Goal: Information Seeking & Learning: Find specific fact

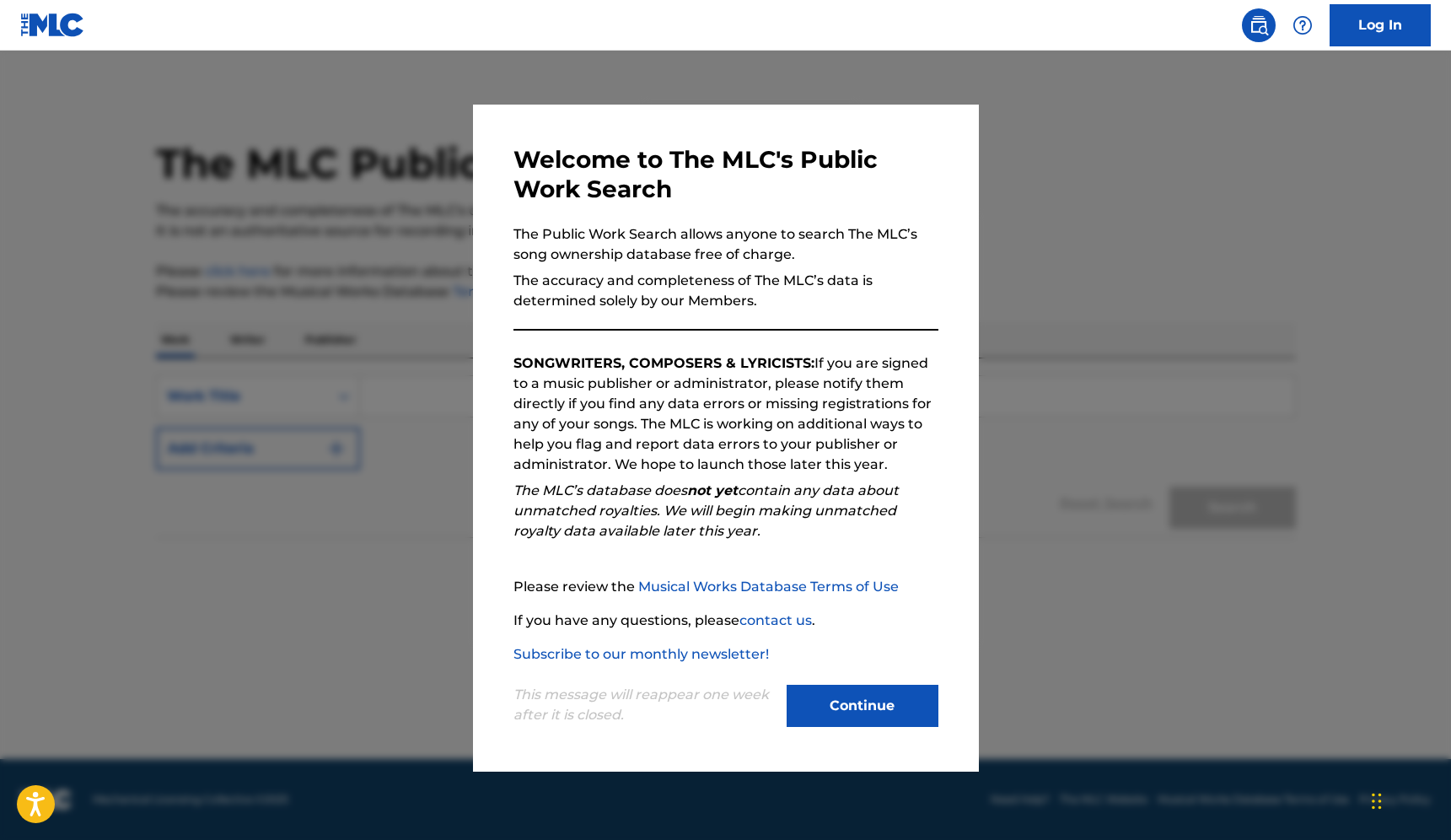
click at [849, 689] on button "Continue" at bounding box center [862, 705] width 152 height 43
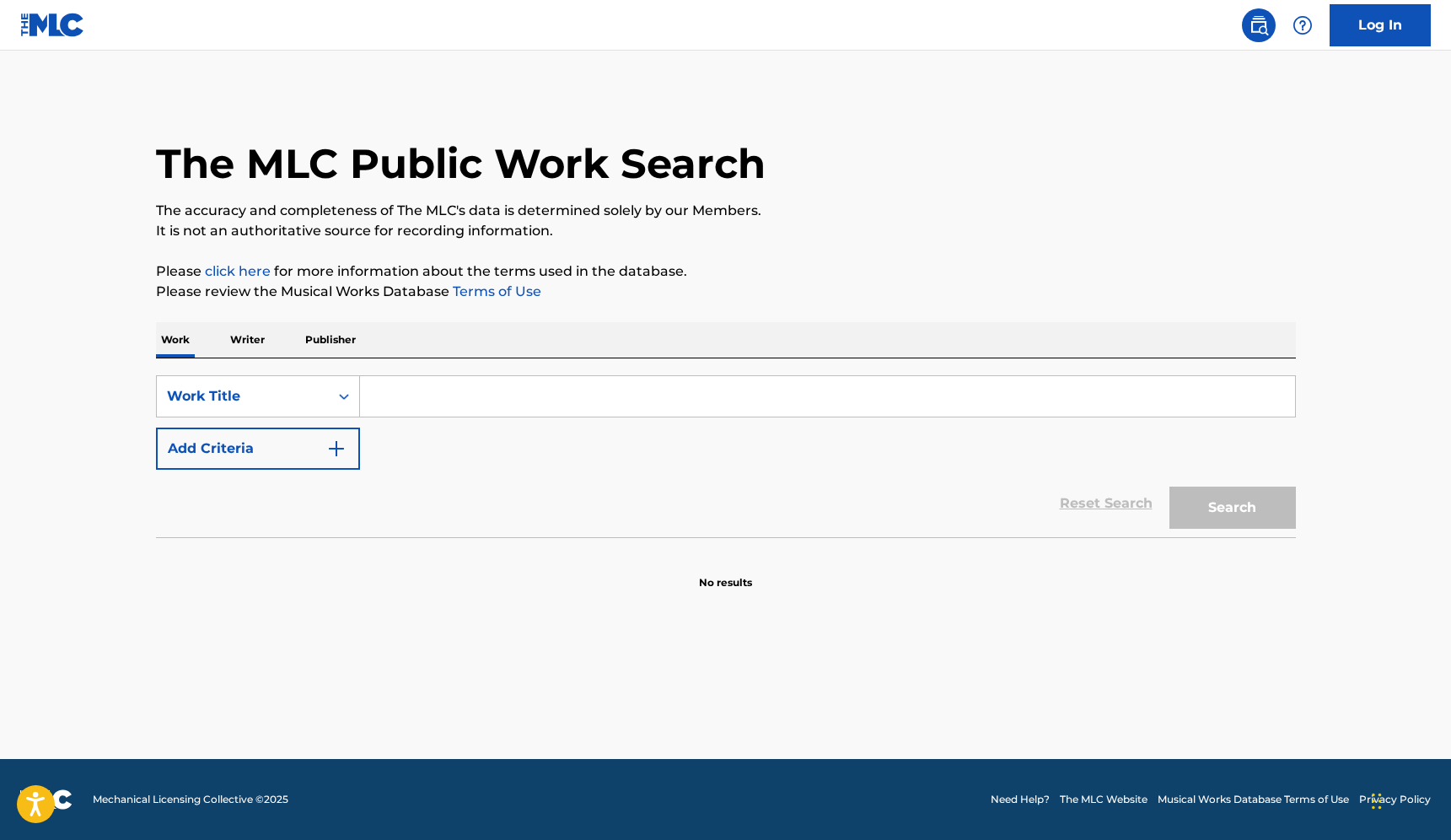
click at [458, 402] on input "Search Form" at bounding box center [827, 396] width 935 height 41
paste input "Huntrix - Golden"
drag, startPoint x: 442, startPoint y: 393, endPoint x: 258, endPoint y: 393, distance: 184.0
click at [258, 393] on div "SearchWithCriteriaad9f4123-4fc0-4d9b-a897-9b0cfe2a8df3 Work Title Huntrix - Gol…" at bounding box center [726, 396] width 1140 height 43
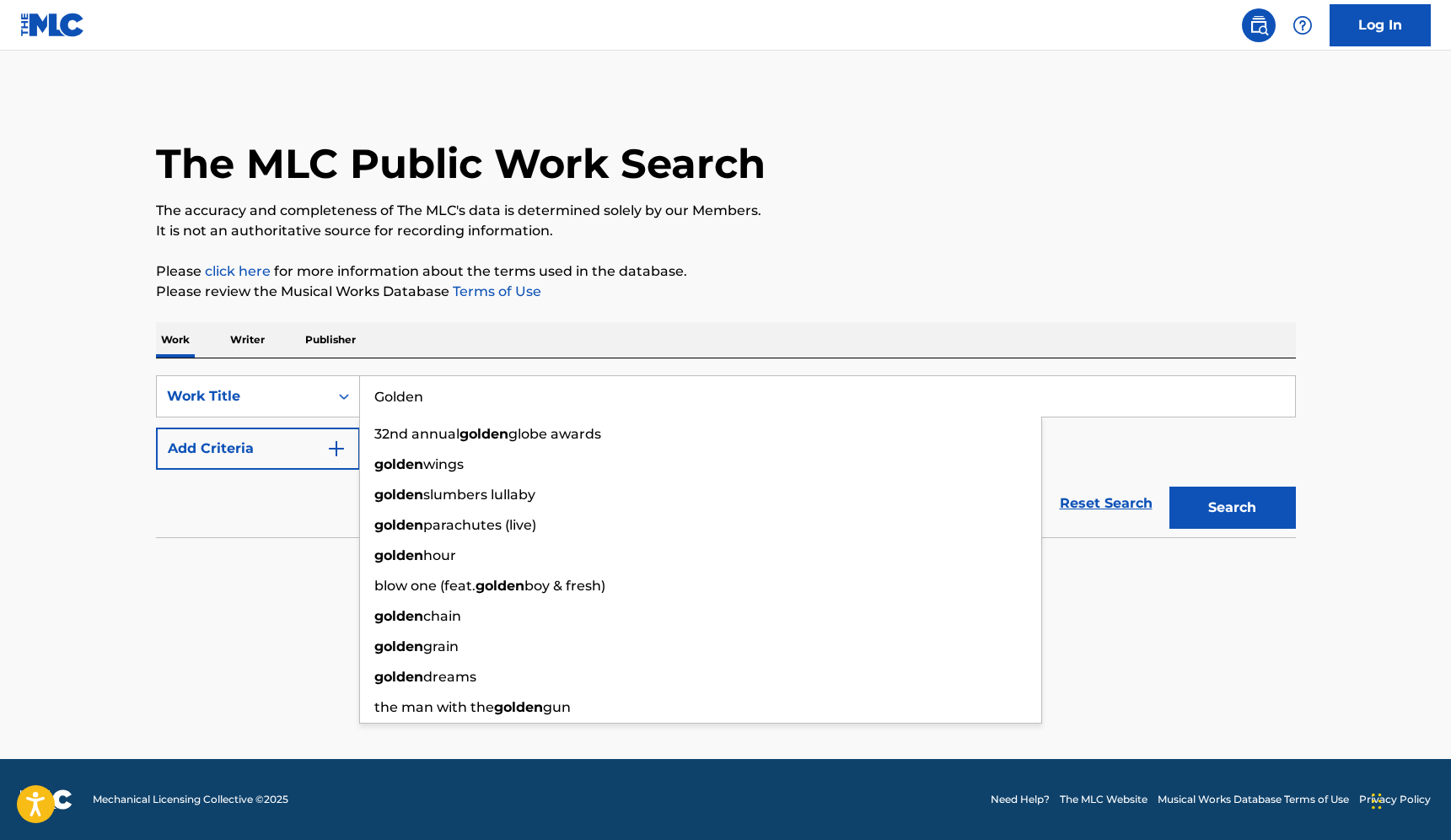
type input "Golden"
click at [1207, 630] on main "The MLC Public Work Search The accuracy and completeness of The MLC's data is d…" at bounding box center [725, 404] width 1451 height 708
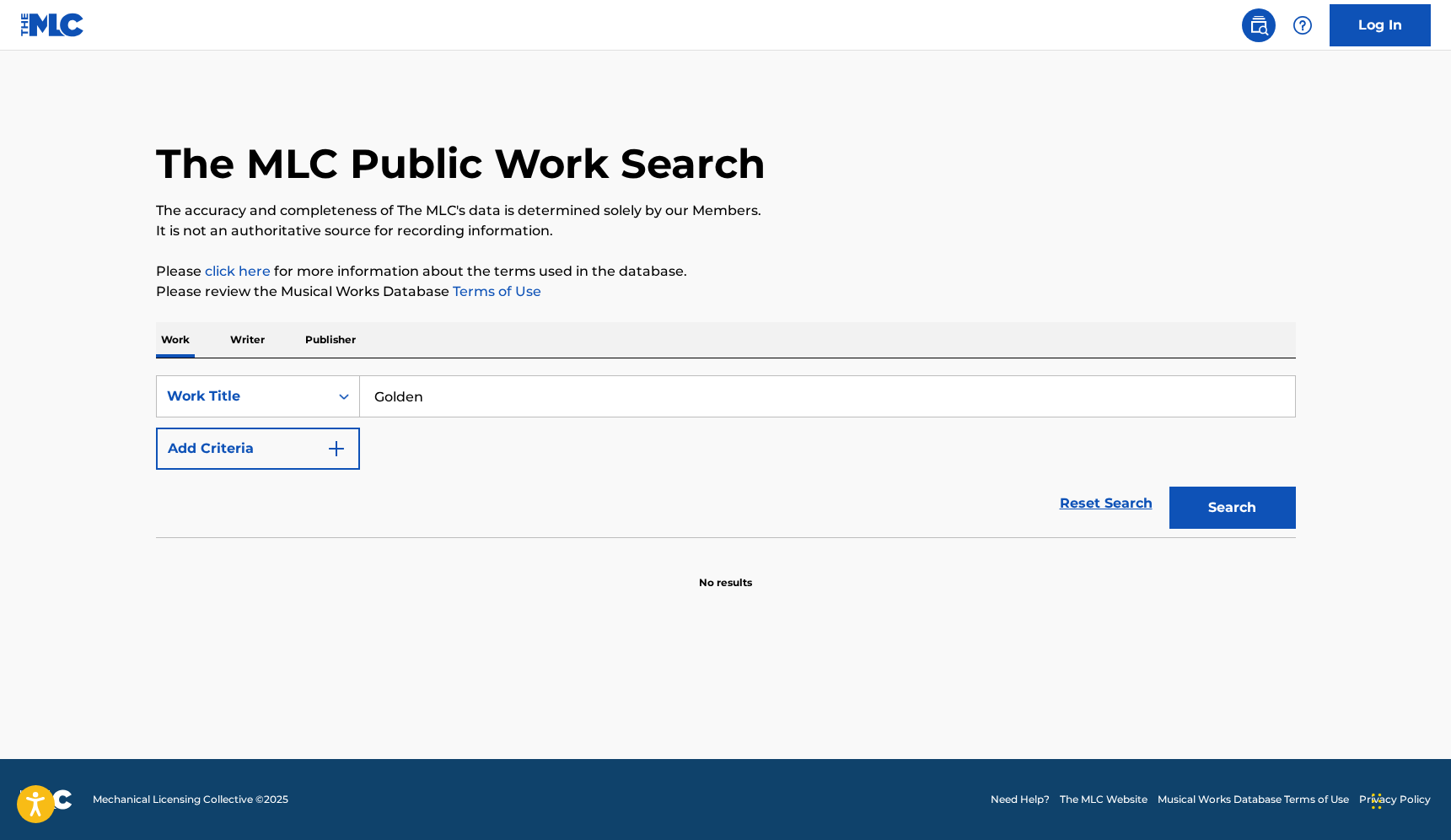
click at [293, 442] on button "Add Criteria" at bounding box center [258, 448] width 204 height 43
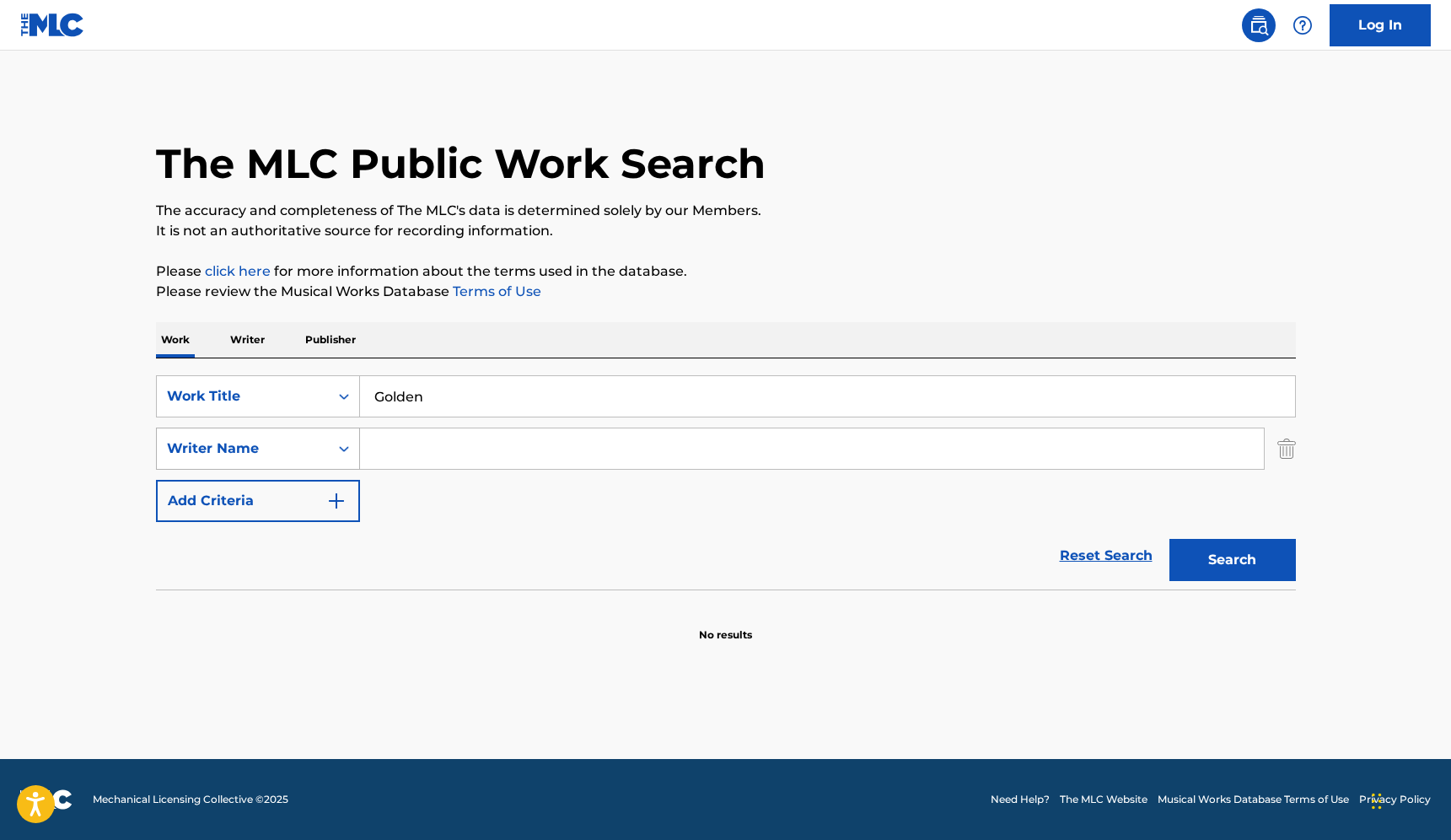
click at [327, 441] on div "Writer Name" at bounding box center [243, 449] width 172 height 32
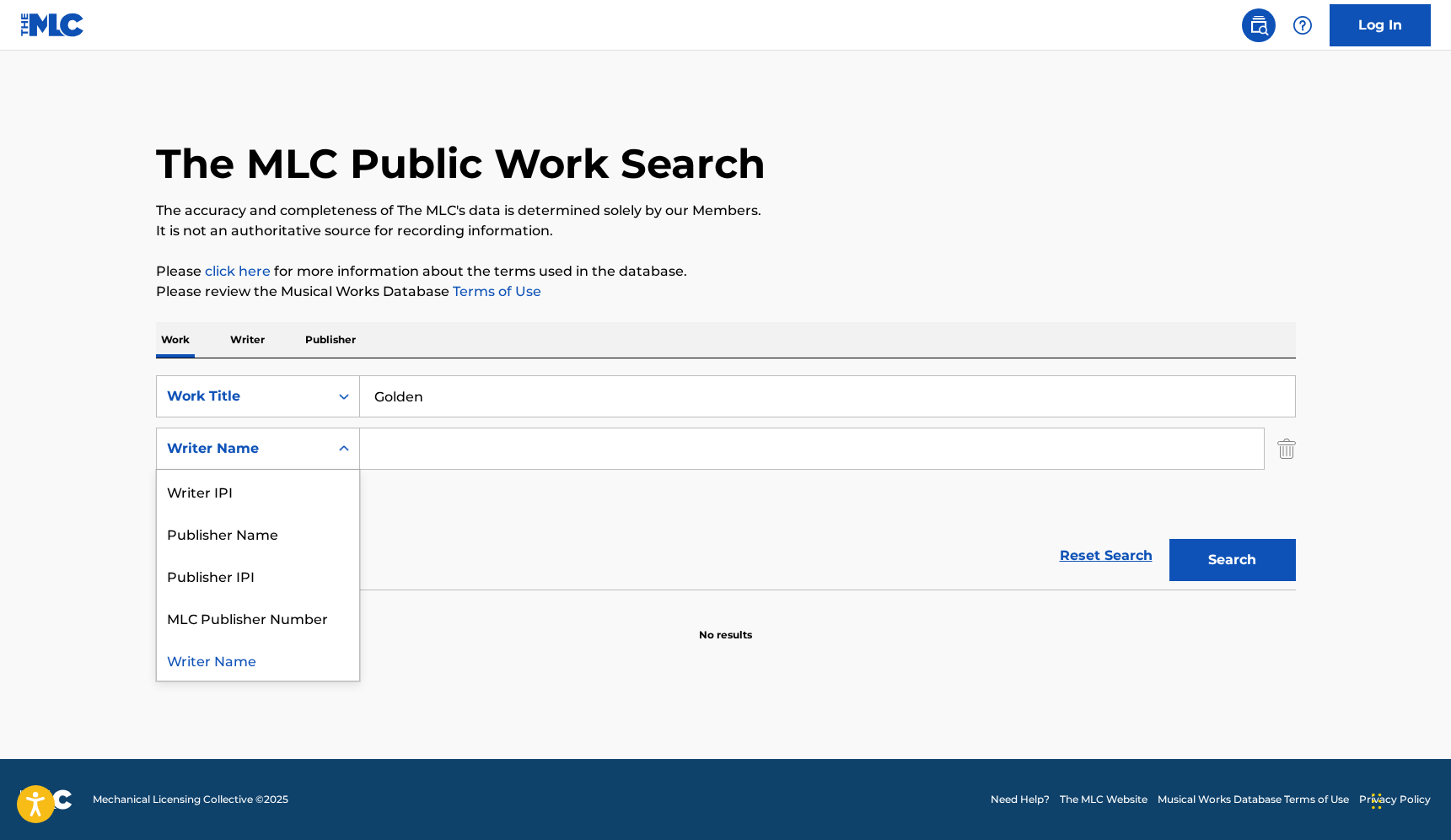
click at [452, 459] on input "Search Form" at bounding box center [812, 448] width 904 height 41
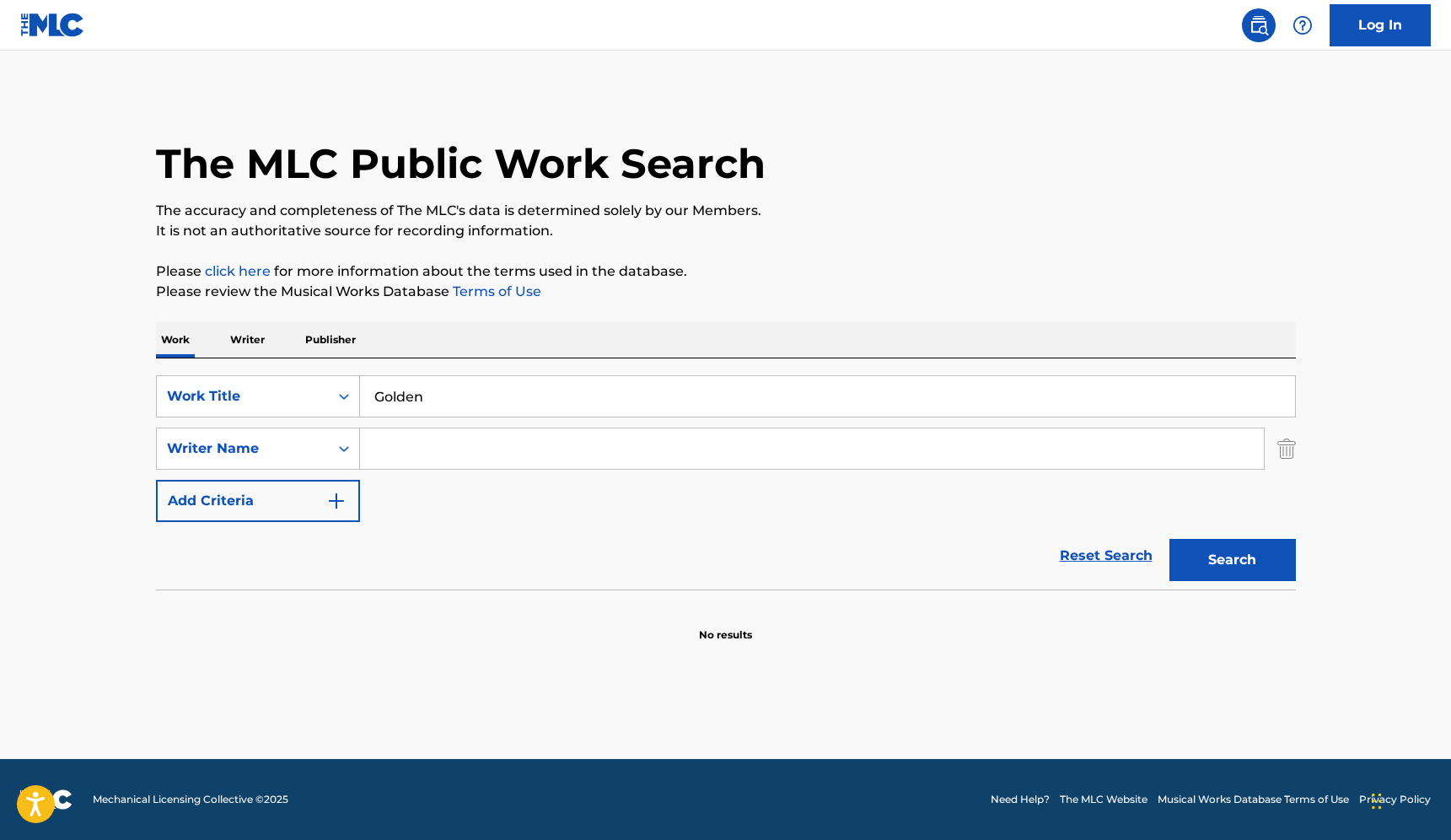
paste input "[PERSON_NAME]"
type input "[PERSON_NAME]"
click at [1202, 559] on button "Search" at bounding box center [1233, 559] width 127 height 43
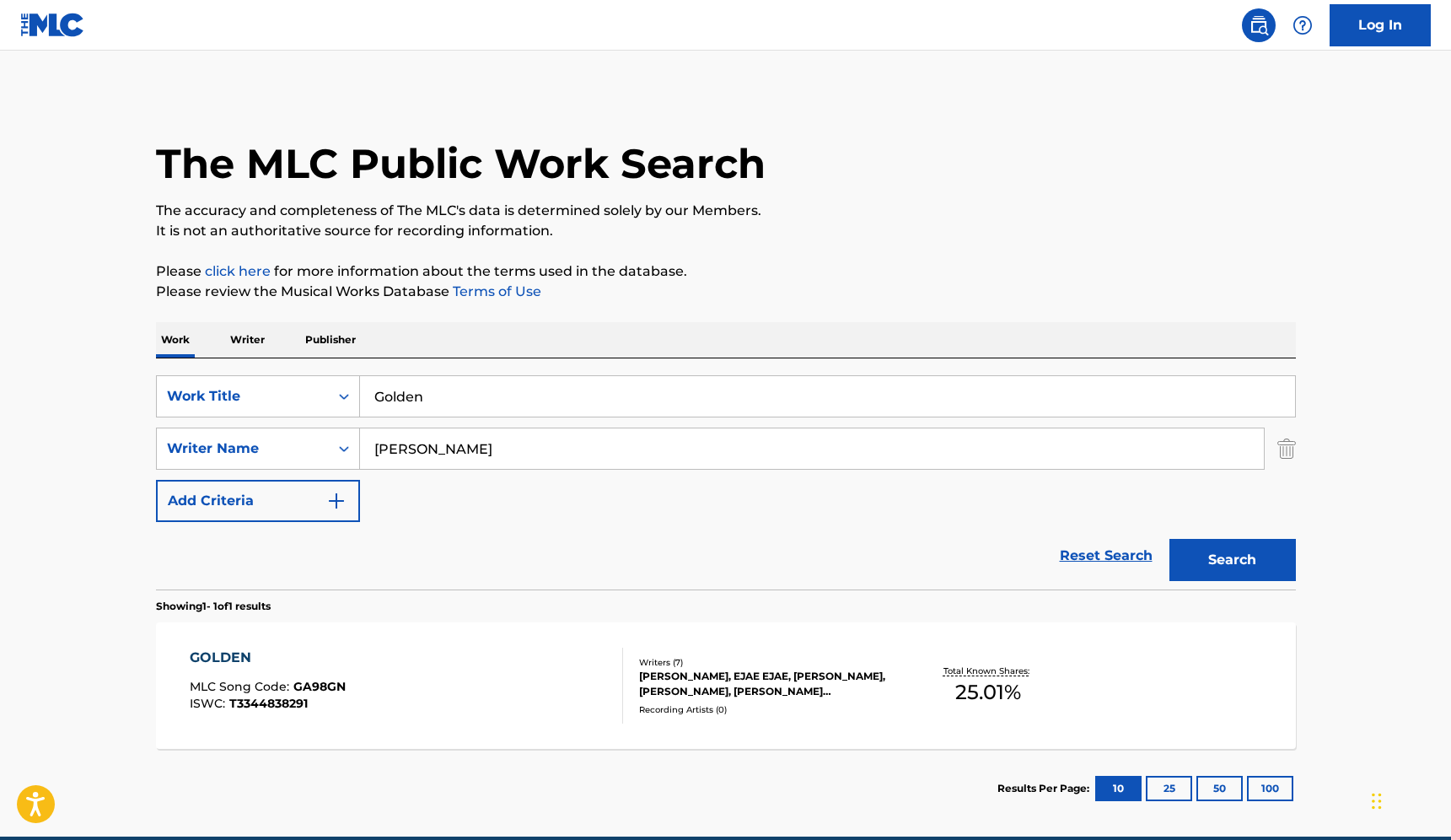
scroll to position [77, 0]
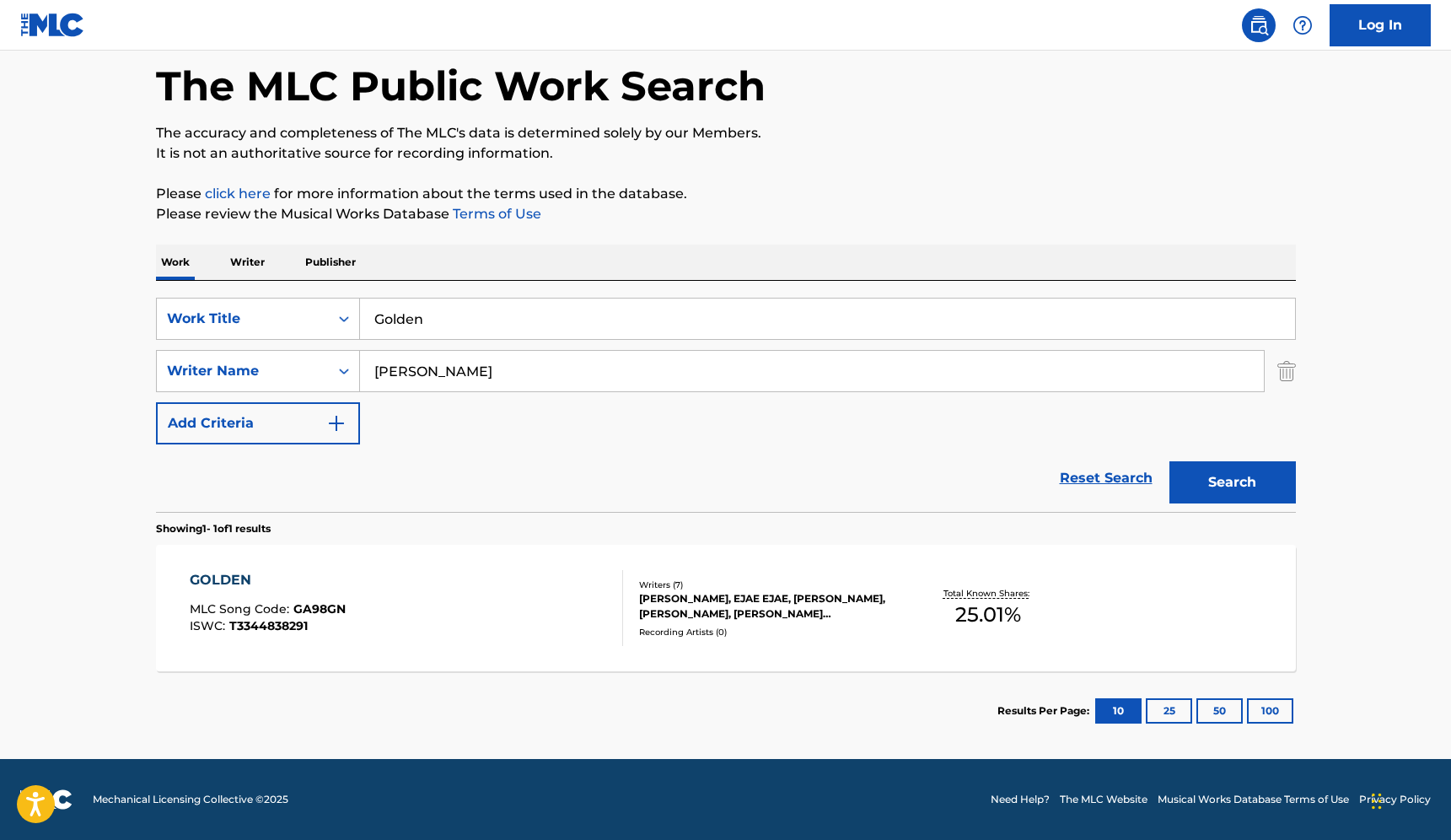
click at [779, 614] on div "[PERSON_NAME], EJAE EJAE, [PERSON_NAME], [PERSON_NAME], [PERSON_NAME] [PERSON_N…" at bounding box center [766, 606] width 254 height 30
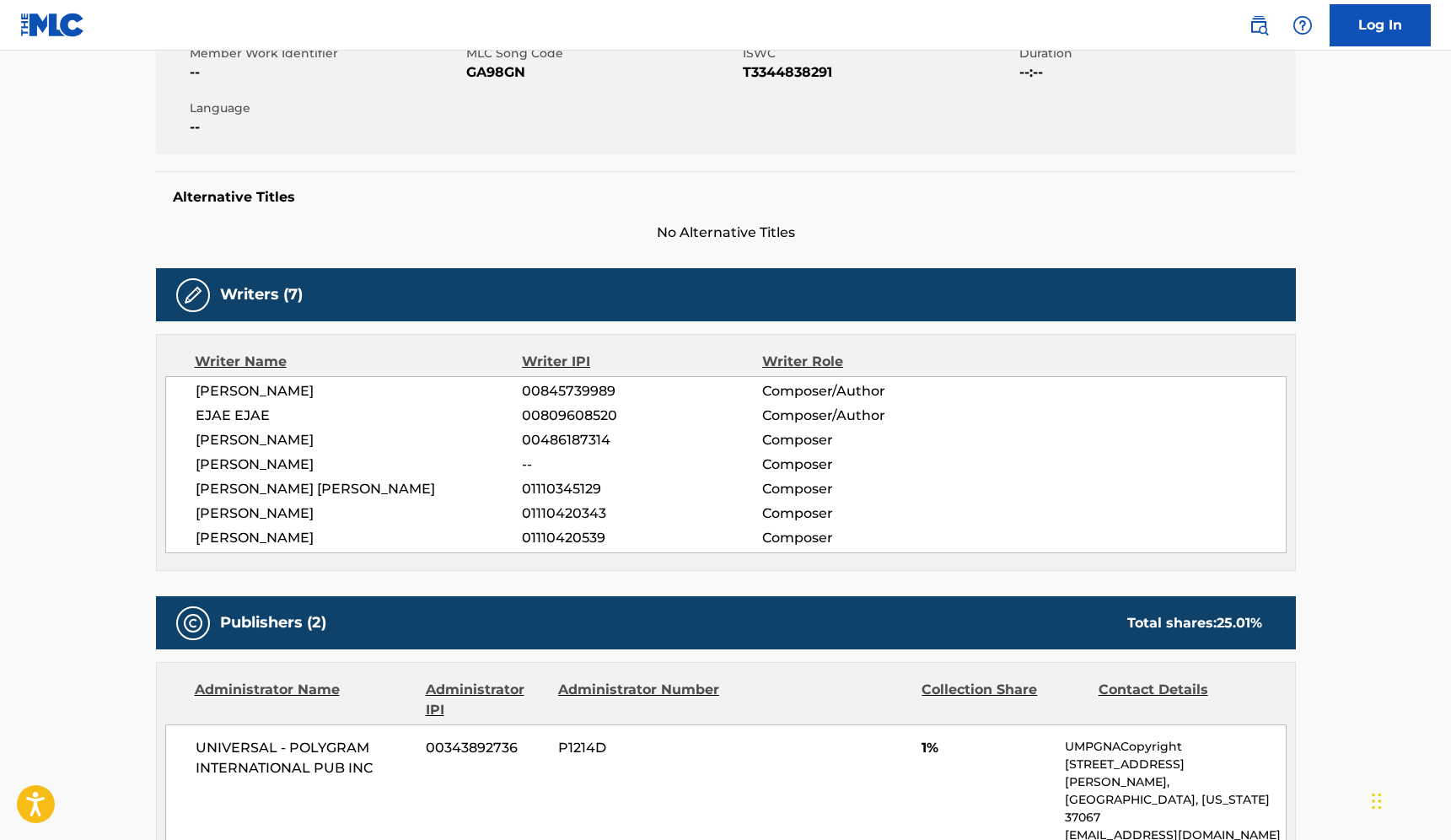
scroll to position [333, 0]
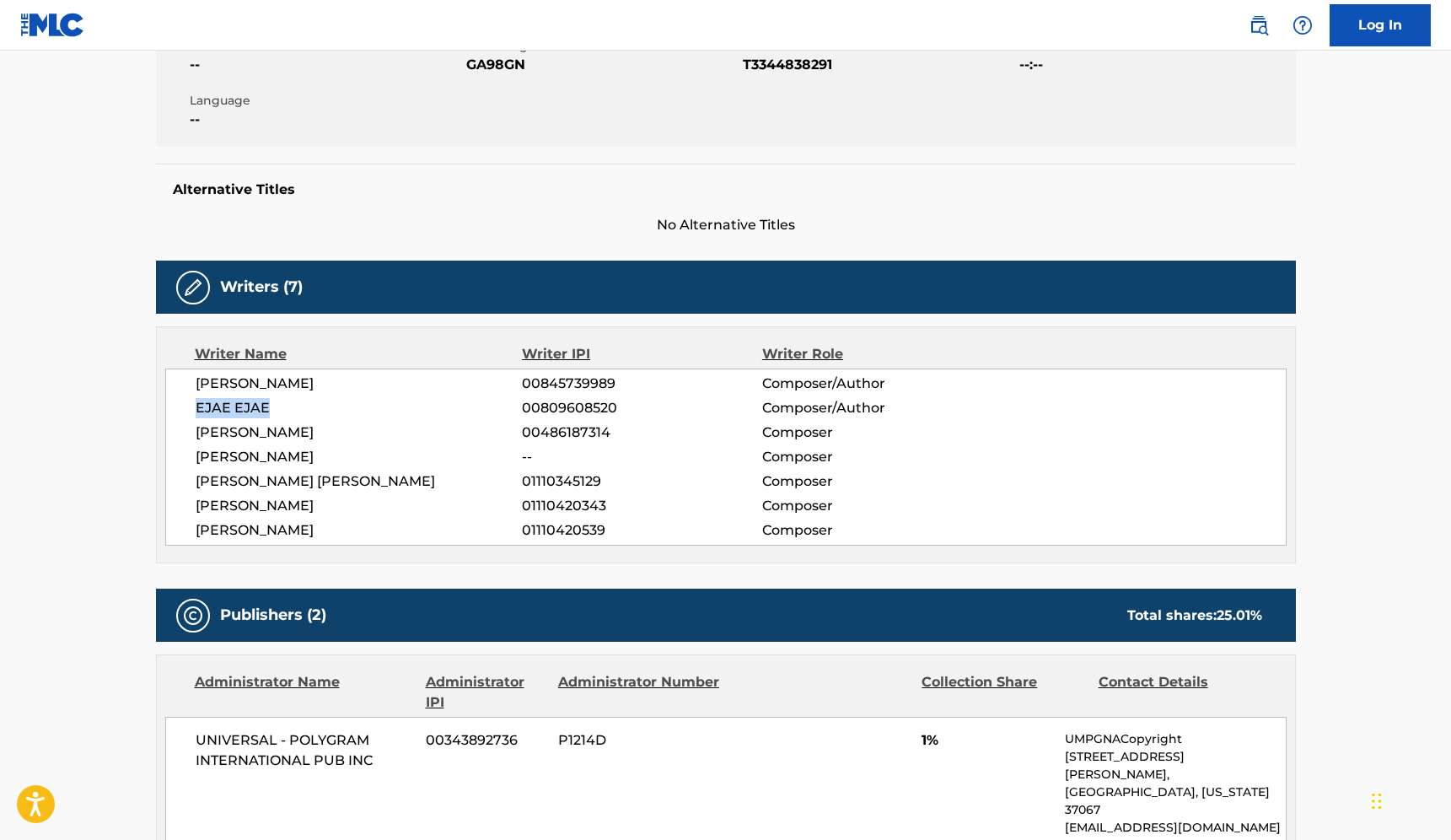
drag, startPoint x: 185, startPoint y: 409, endPoint x: 278, endPoint y: 408, distance: 93.0
click at [279, 409] on div "[PERSON_NAME] 00845739989 Composer/Author EJAE EJAE 00809608520 Composer/Author…" at bounding box center [726, 456] width 1122 height 177
copy span "EJAE EJAE"
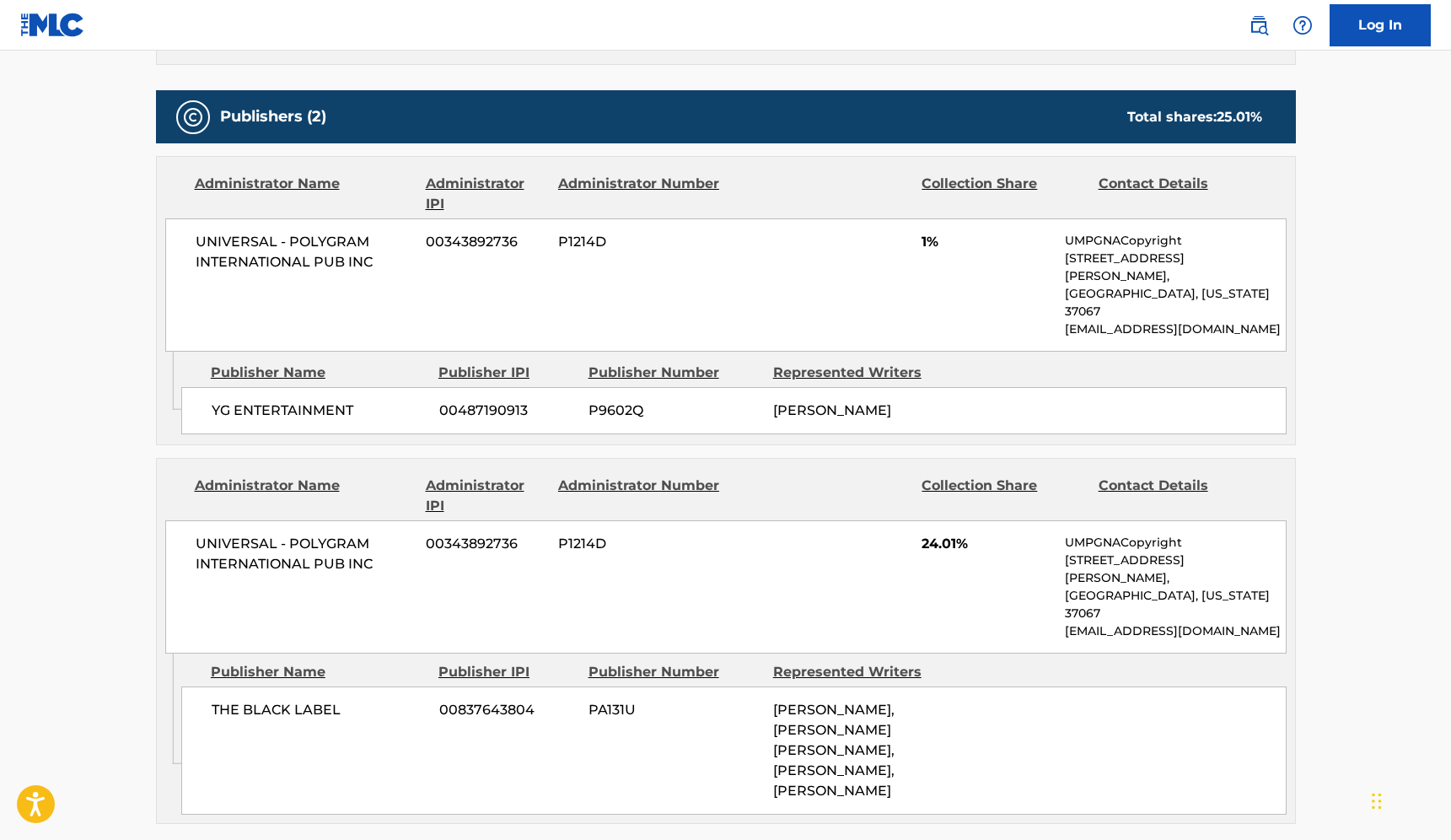
scroll to position [939, 0]
